Goal: Check status: Check status

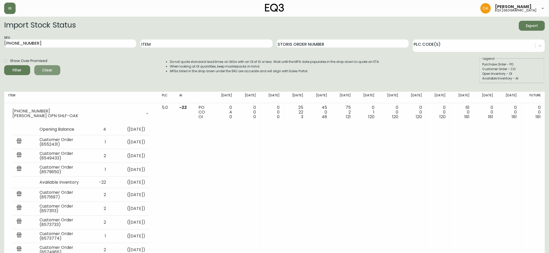
click at [52, 69] on span "Clear" at bounding box center [47, 70] width 18 height 7
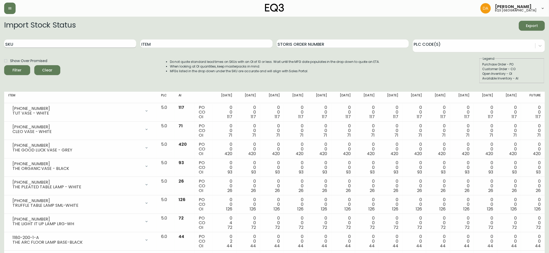
click at [27, 44] on input "SKU" at bounding box center [70, 44] width 132 height 8
paste input "3190-5507-0"
type input "3190-5507-0"
click at [20, 68] on span "Filter" at bounding box center [17, 70] width 9 height 7
